Goal: Check status: Check status

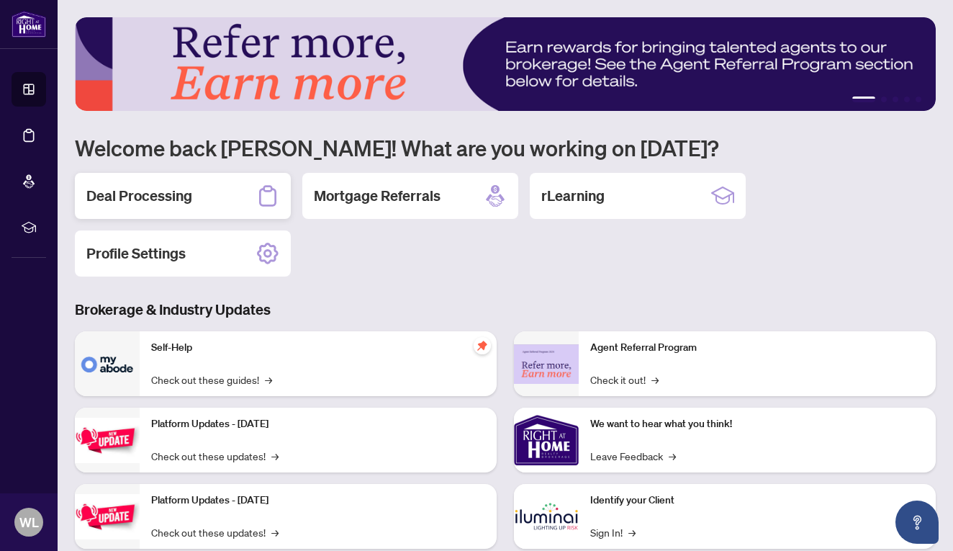
click at [214, 201] on div "Deal Processing" at bounding box center [183, 196] width 216 height 46
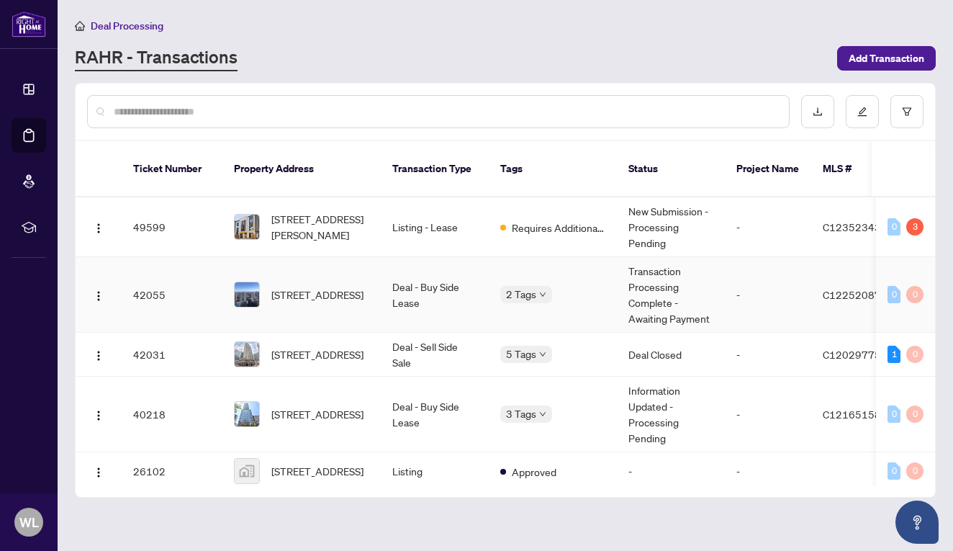
click at [442, 285] on td "Deal - Buy Side Lease" at bounding box center [435, 295] width 108 height 76
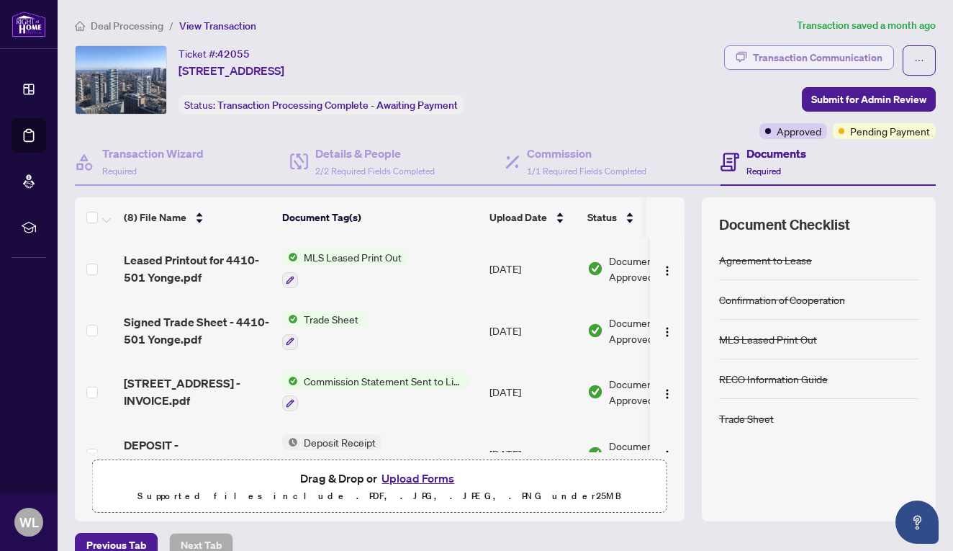
click at [848, 58] on div "Transaction Communication" at bounding box center [818, 57] width 130 height 23
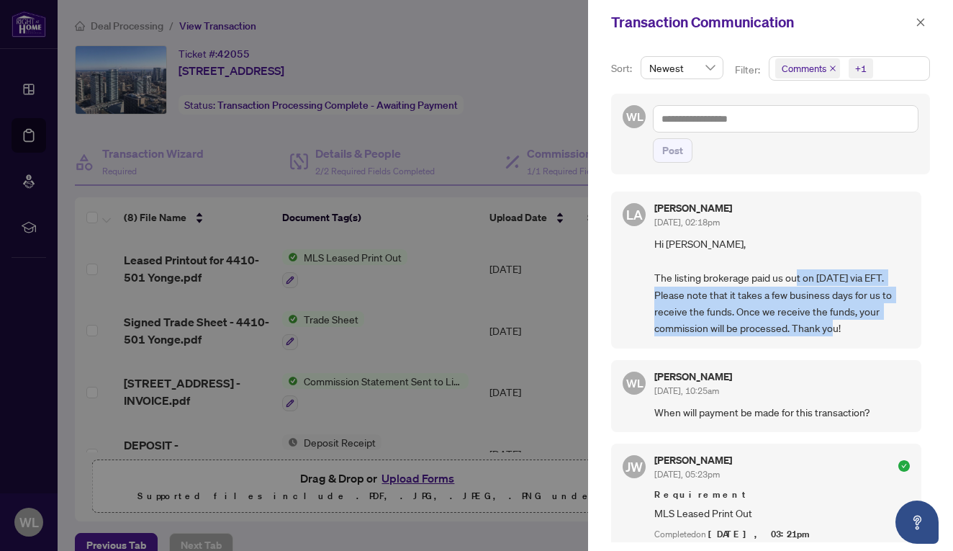
drag, startPoint x: 866, startPoint y: 336, endPoint x: 830, endPoint y: 275, distance: 71.0
click at [830, 275] on div "[PERSON_NAME] Almuhanna [DATE], 02:18pm Hi [PERSON_NAME], The listing brokerage…" at bounding box center [766, 269] width 310 height 156
click at [830, 275] on span "Hi [PERSON_NAME], The listing brokerage paid us out on [DATE] via EFT. Please n…" at bounding box center [782, 285] width 256 height 101
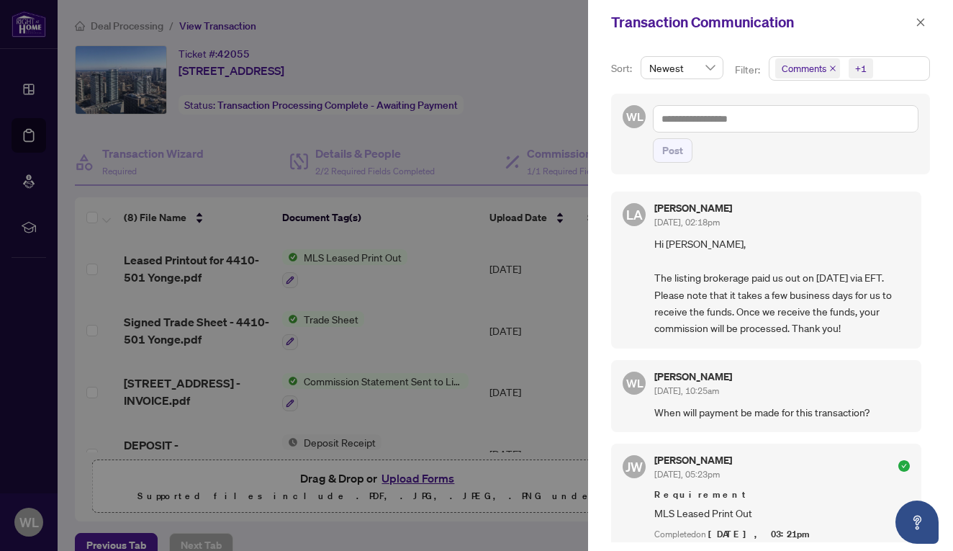
click at [515, 188] on div at bounding box center [476, 275] width 953 height 551
click at [916, 27] on icon "close" at bounding box center [921, 22] width 10 height 10
